Goal: Transaction & Acquisition: Purchase product/service

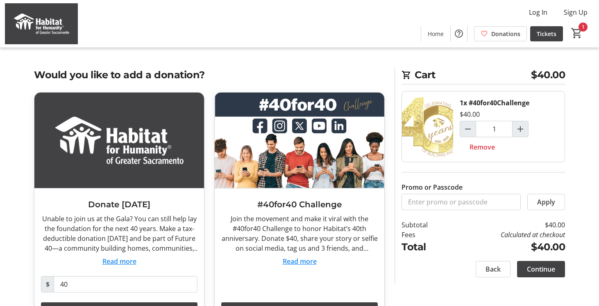
click at [323, 20] on div "Log In Sign Up Home Donations Tickets 1" at bounding box center [299, 23] width 599 height 47
click at [547, 273] on span "Continue" at bounding box center [541, 269] width 28 height 10
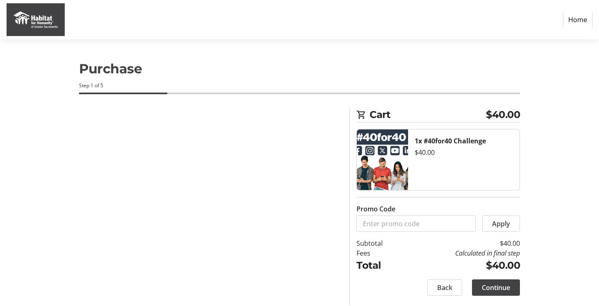
select select "US"
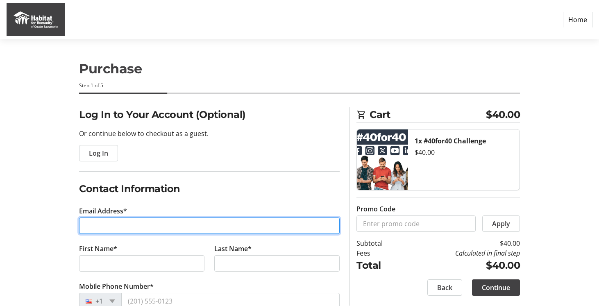
click at [164, 222] on input "Email Address*" at bounding box center [209, 225] width 260 height 16
type input "[EMAIL_ADDRESS][DOMAIN_NAME]"
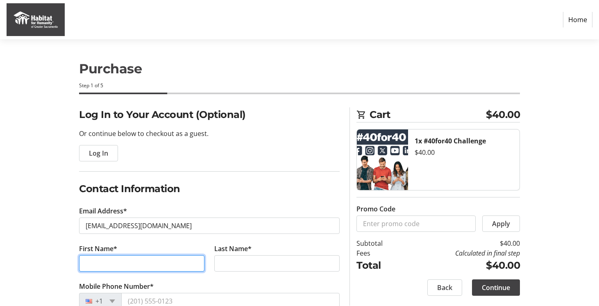
type input "[PERSON_NAME]"
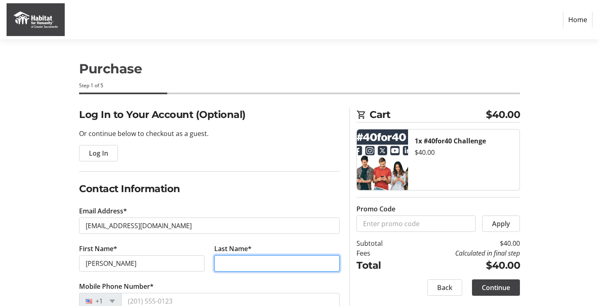
type input "[PERSON_NAME]"
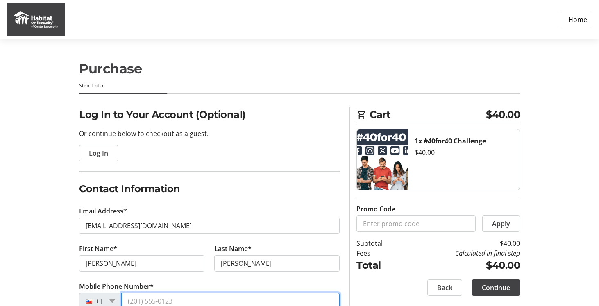
type input "[PHONE_NUMBER]"
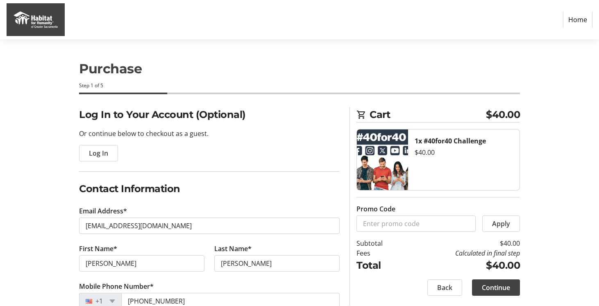
type input "[STREET_ADDRESS]"
type input "[GEOGRAPHIC_DATA]"
select select "CA"
type input "95820"
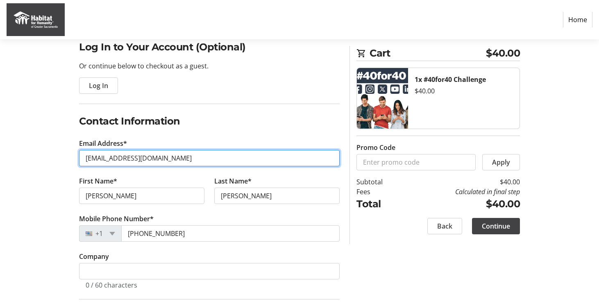
scroll to position [209, 0]
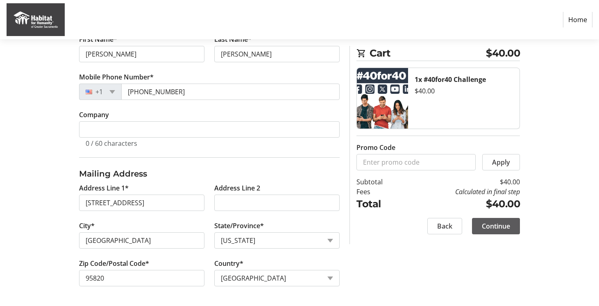
click at [495, 229] on span "Continue" at bounding box center [496, 226] width 28 height 10
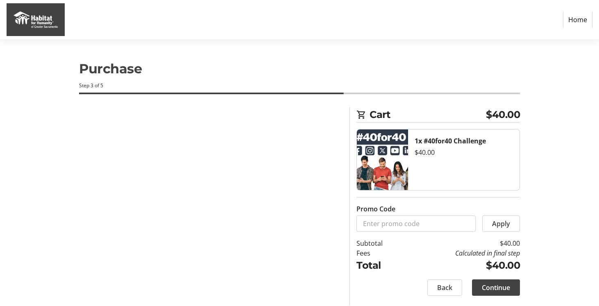
scroll to position [0, 0]
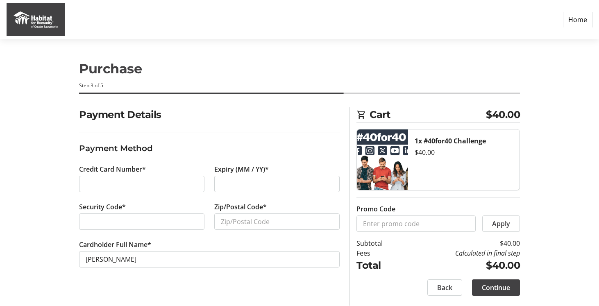
click at [530, 152] on div "Payment Details Payment Method Credit Card Number* Expiry (MM / YY)* Security C…" at bounding box center [299, 206] width 541 height 198
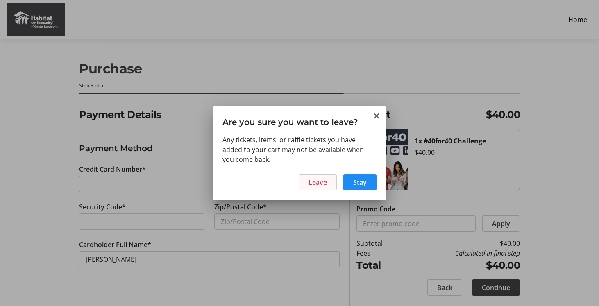
click at [330, 182] on span at bounding box center [317, 182] width 37 height 20
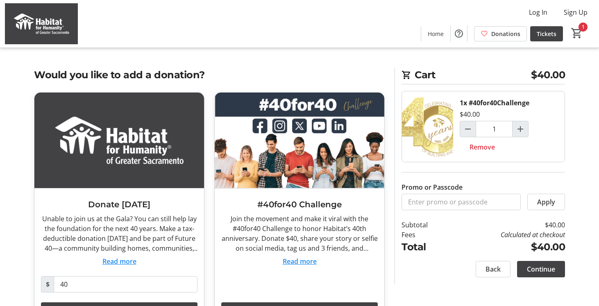
click at [308, 264] on button "Read more" at bounding box center [300, 261] width 34 height 10
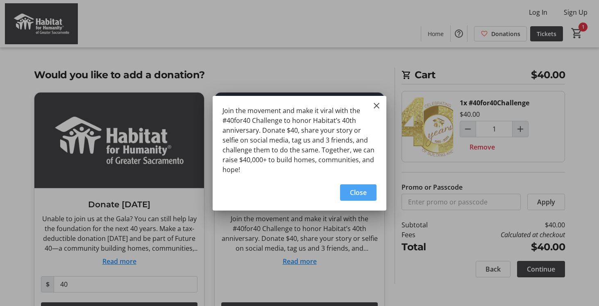
click at [357, 188] on span "Close" at bounding box center [358, 193] width 17 height 10
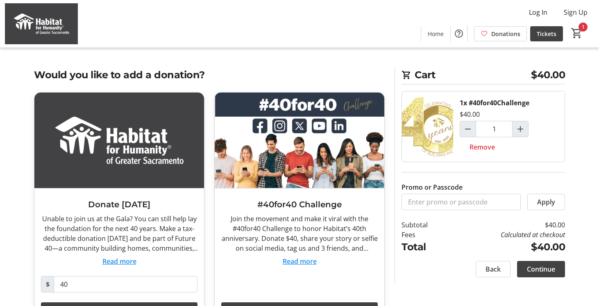
click at [264, 31] on div "Log In Sign Up Home Donations Tickets 1" at bounding box center [299, 23] width 599 height 47
